Goal: Information Seeking & Learning: Learn about a topic

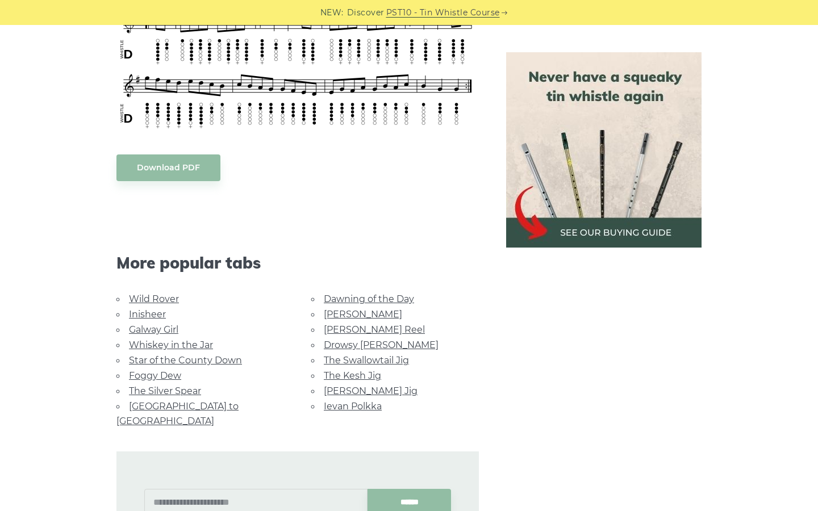
scroll to position [553, 0]
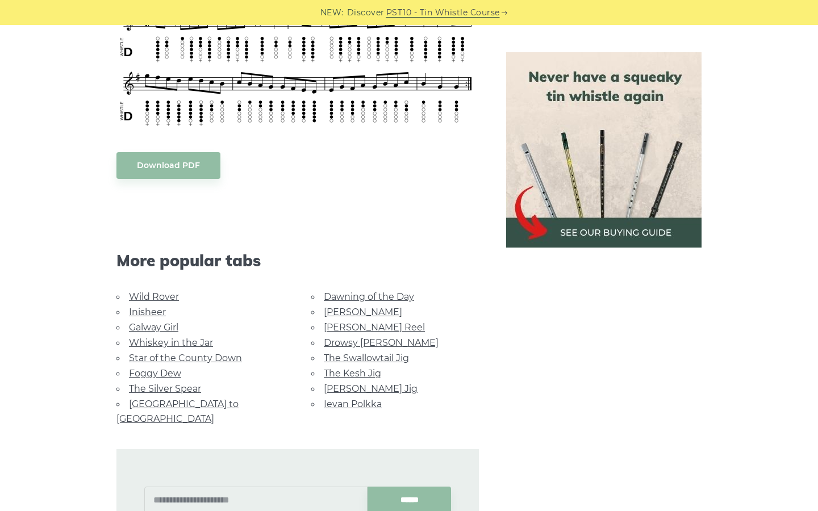
click at [365, 384] on link "[PERSON_NAME] Jig" at bounding box center [371, 389] width 94 height 11
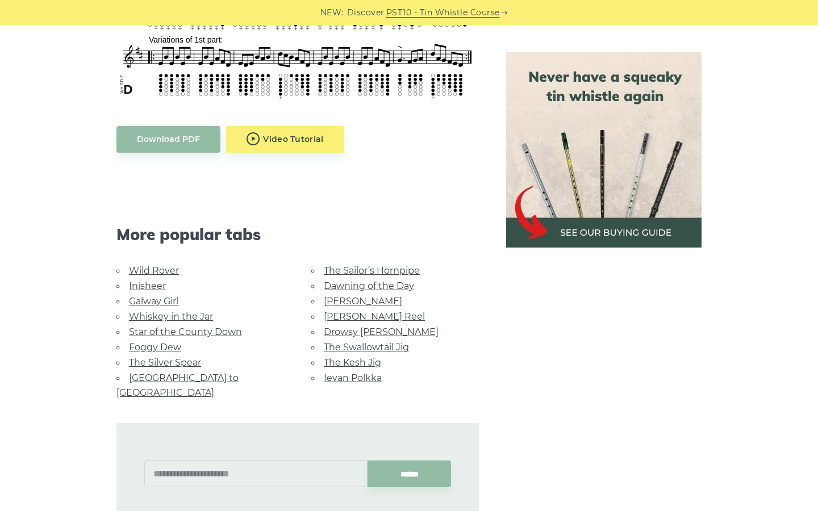
scroll to position [590, 0]
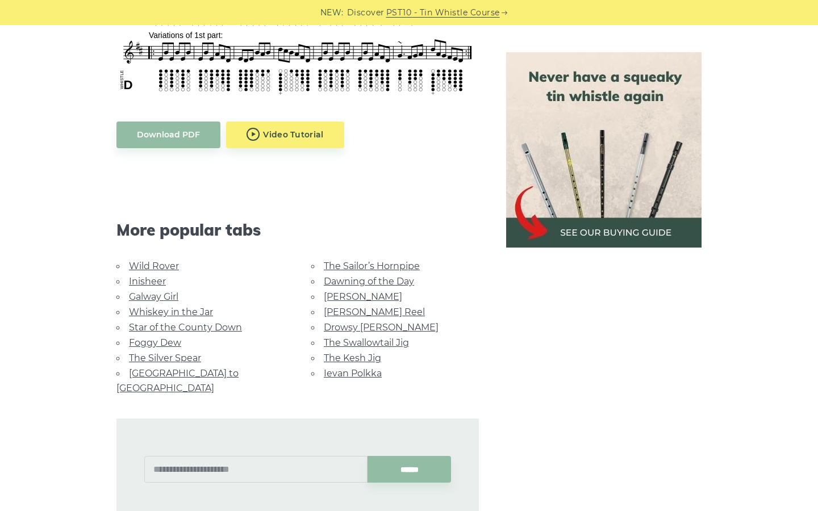
click at [158, 294] on link "Galway Girl" at bounding box center [153, 297] width 49 height 11
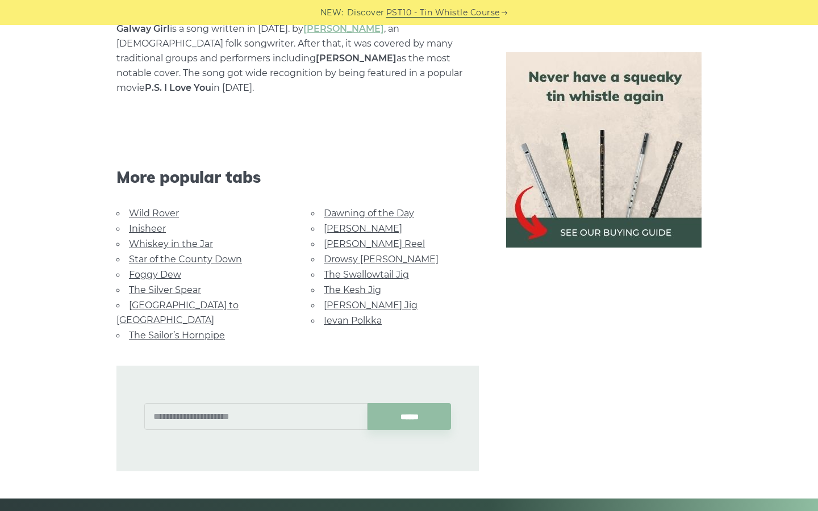
scroll to position [705, 0]
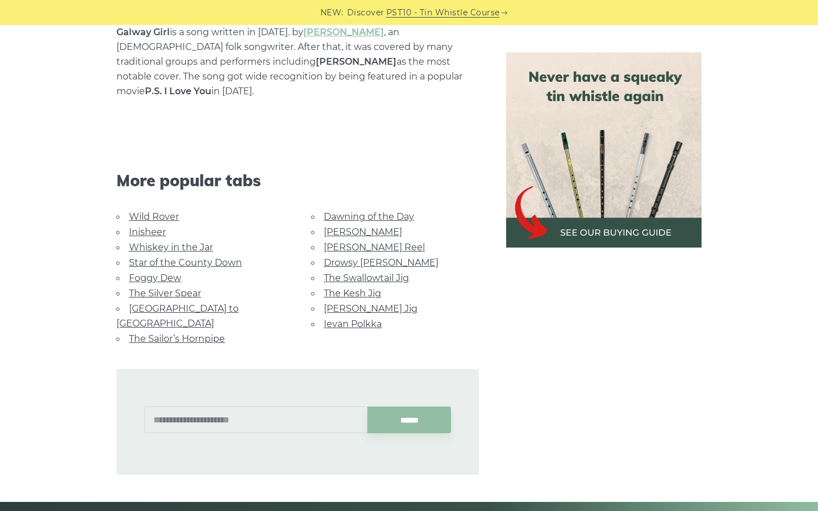
click at [143, 224] on li "Inisheer" at bounding box center [200, 231] width 168 height 15
click at [151, 227] on link "Inisheer" at bounding box center [147, 232] width 37 height 11
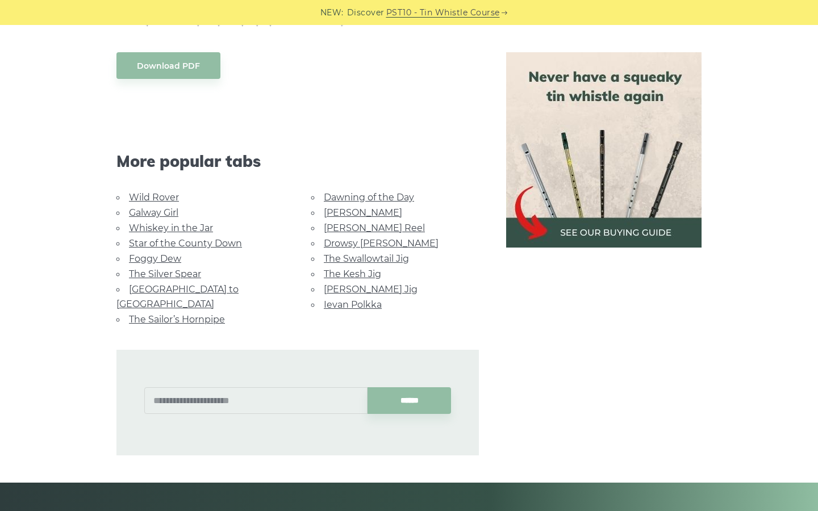
scroll to position [782, 0]
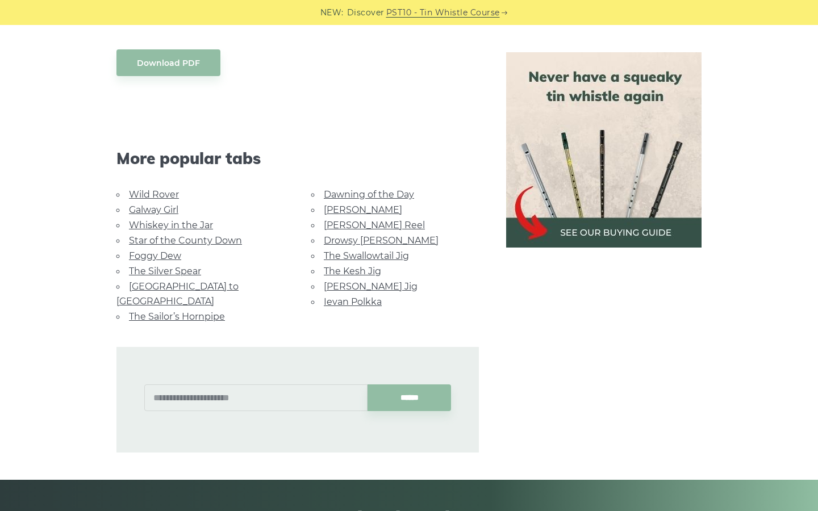
click at [360, 266] on link "The Kesh Jig" at bounding box center [352, 271] width 57 height 11
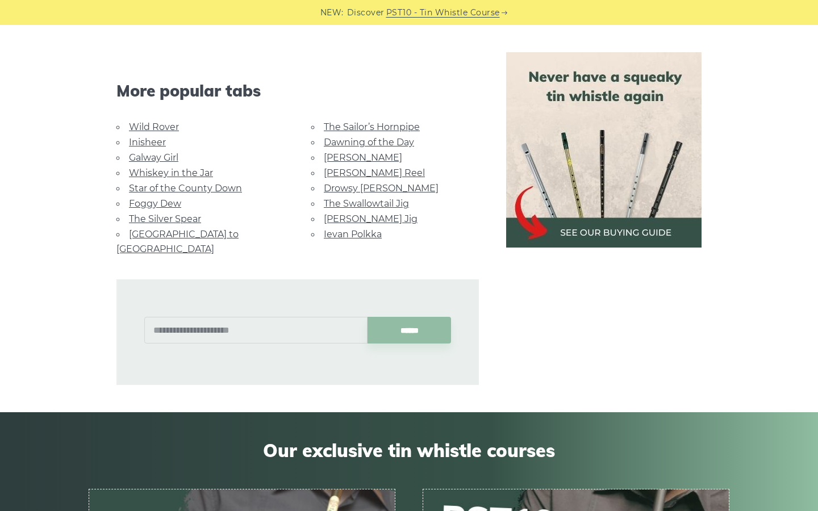
scroll to position [605, 0]
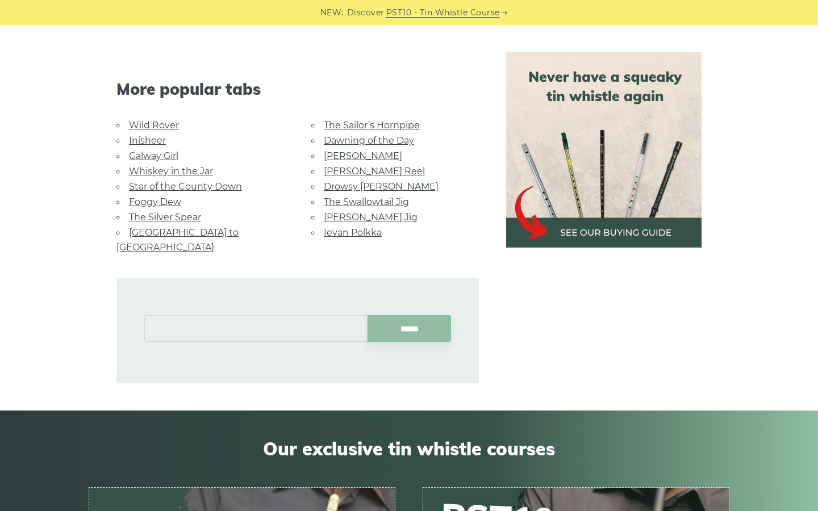
click at [245, 315] on input "text" at bounding box center [255, 328] width 223 height 27
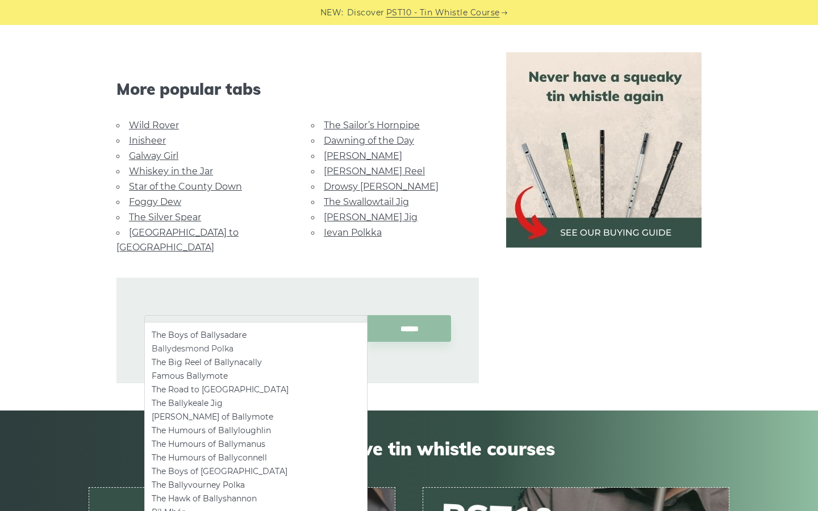
click at [237, 349] on li "Ballydesmond Polka" at bounding box center [256, 349] width 209 height 14
type input "**********"
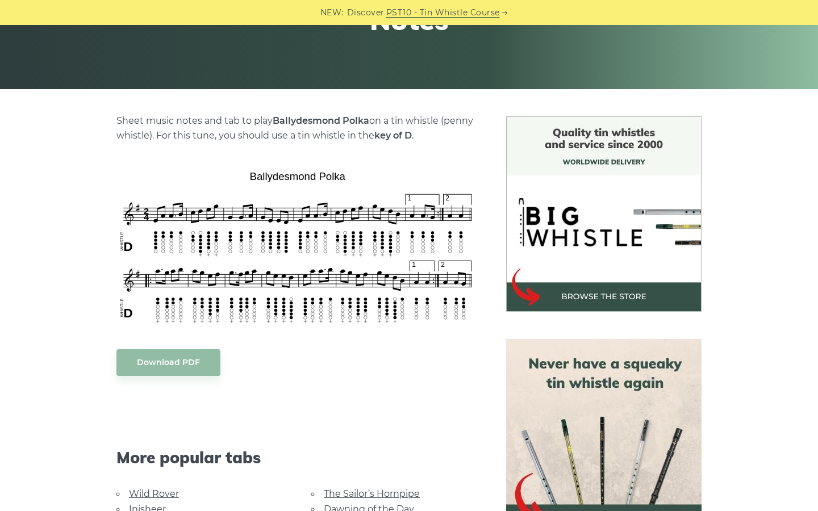
scroll to position [210, 0]
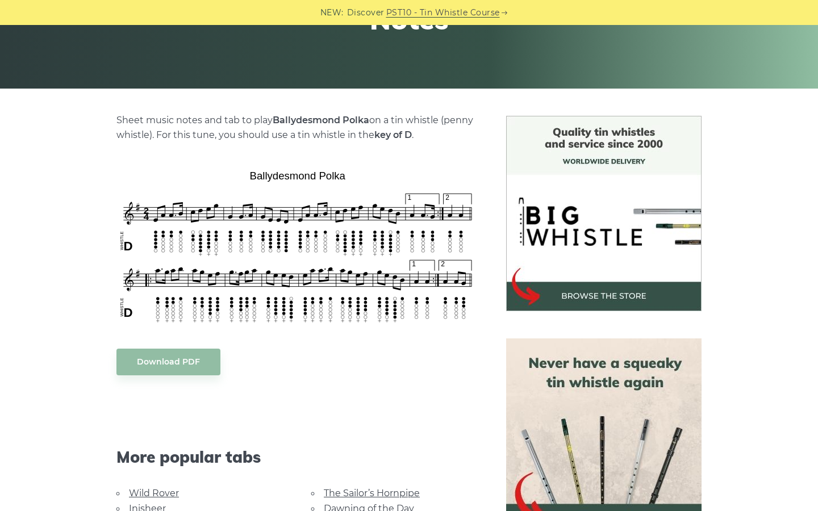
click at [584, 288] on img at bounding box center [603, 213] width 195 height 195
